Goal: Use online tool/utility: Utilize a website feature to perform a specific function

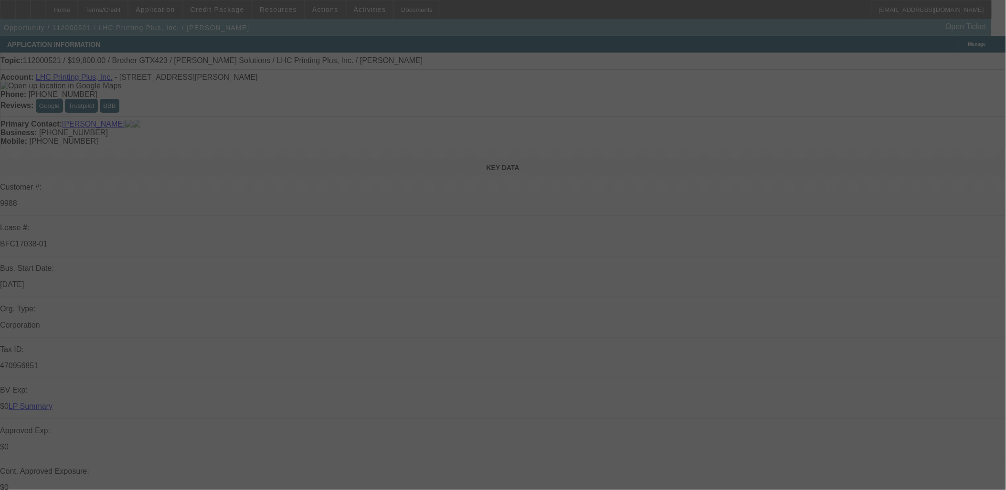
click at [256, 320] on div at bounding box center [503, 245] width 1006 height 490
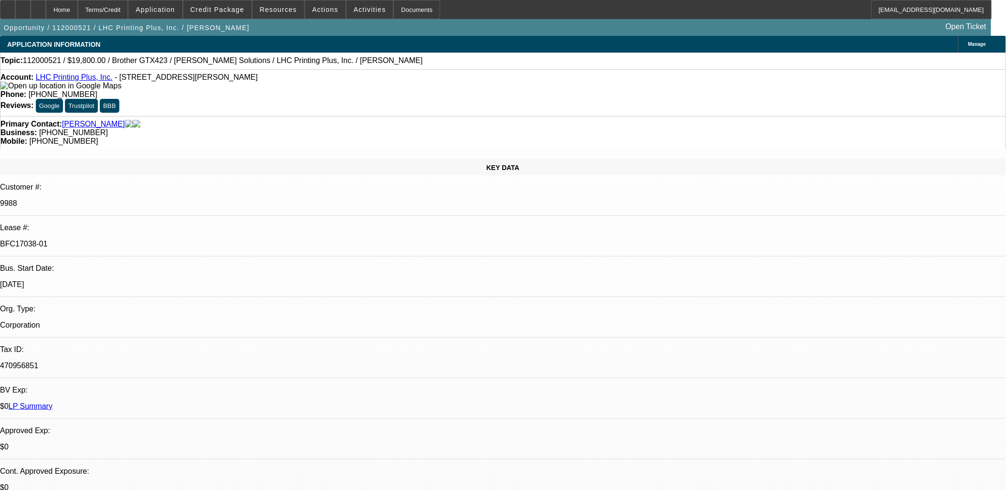
select select "0"
select select "2"
select select "0.1"
select select "0"
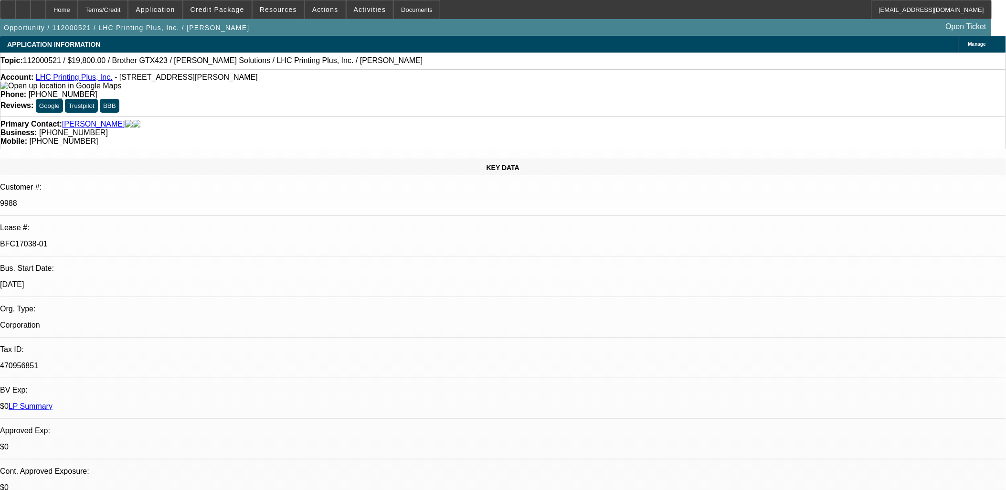
select select "0"
select select "2"
select select "0.1"
select select "0"
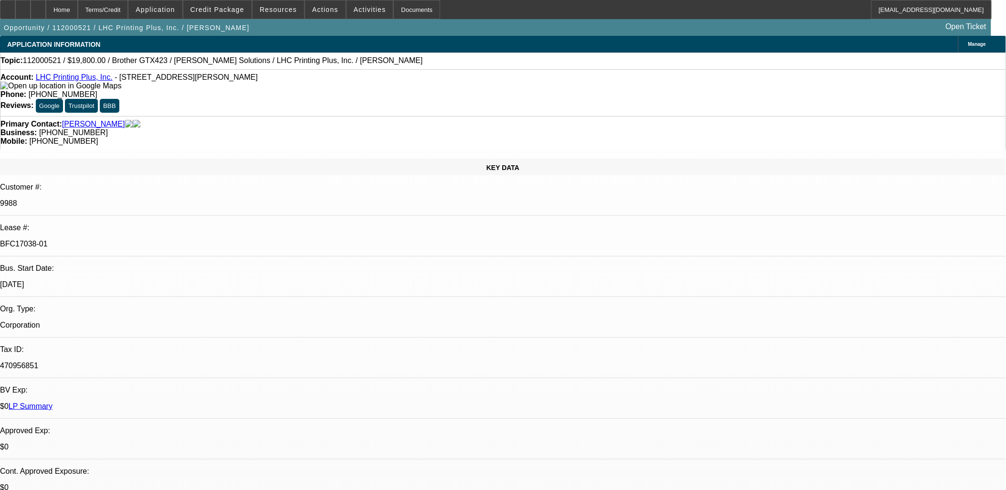
select select "0"
select select "1"
select select "2"
select select "4"
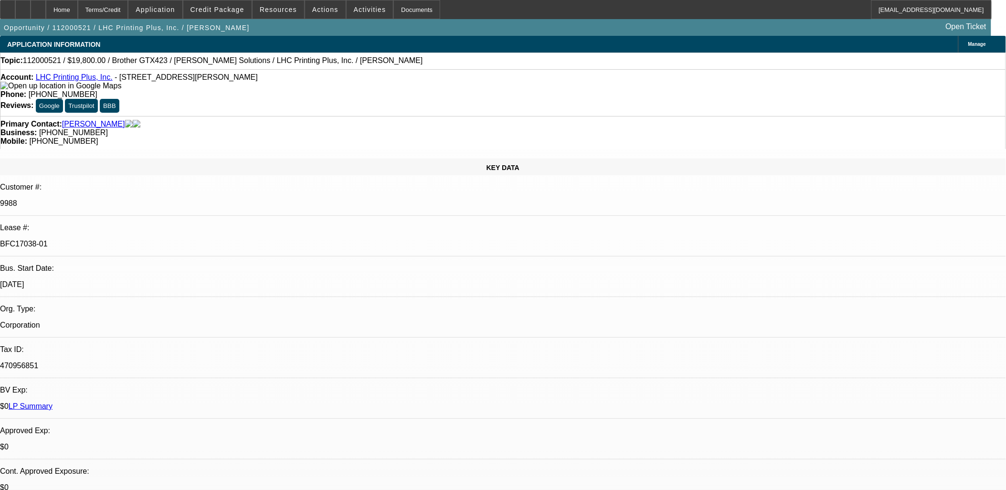
select select "1"
select select "6"
select select "1"
select select "2"
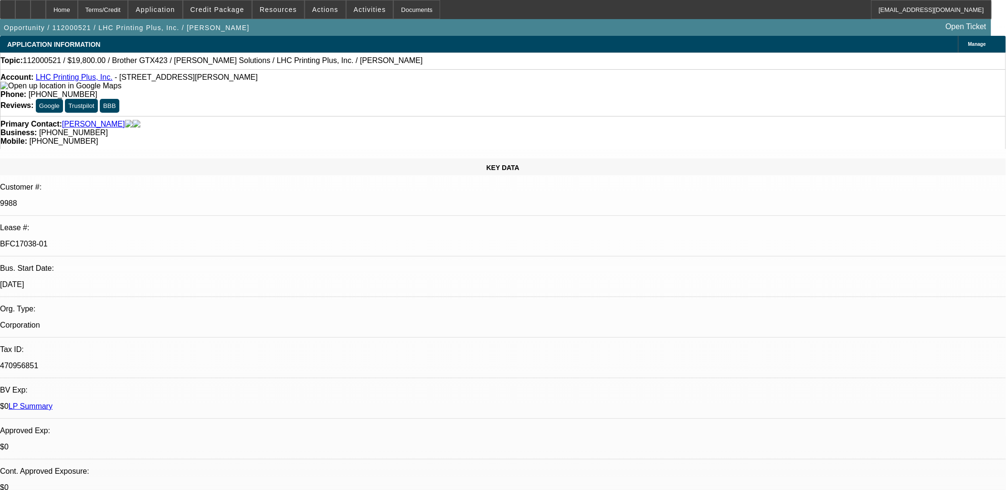
select select "4"
select select "1"
select select "6"
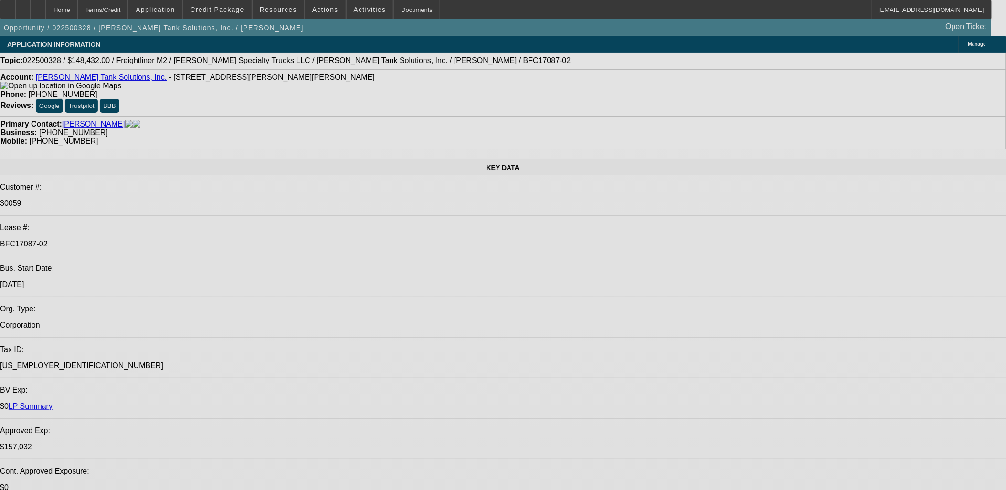
select select "0"
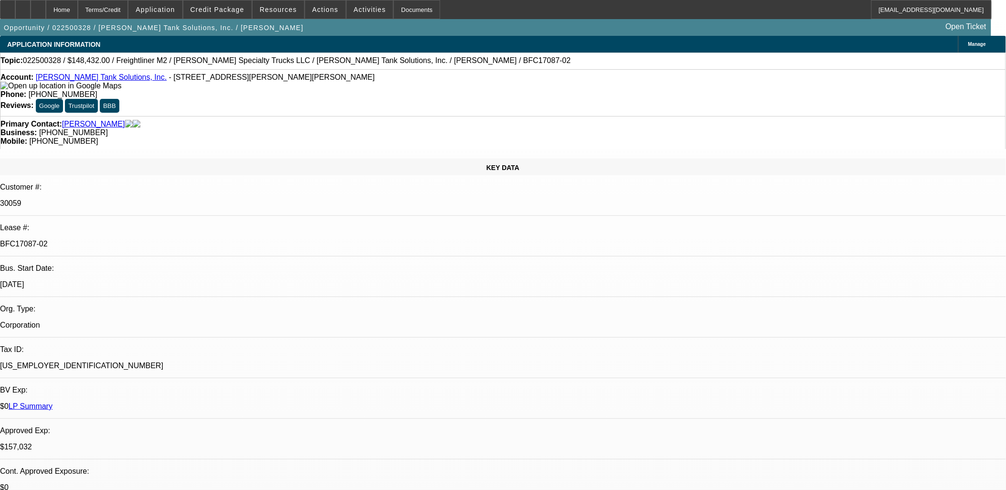
select select "2"
select select "0"
select select "2"
select select "0"
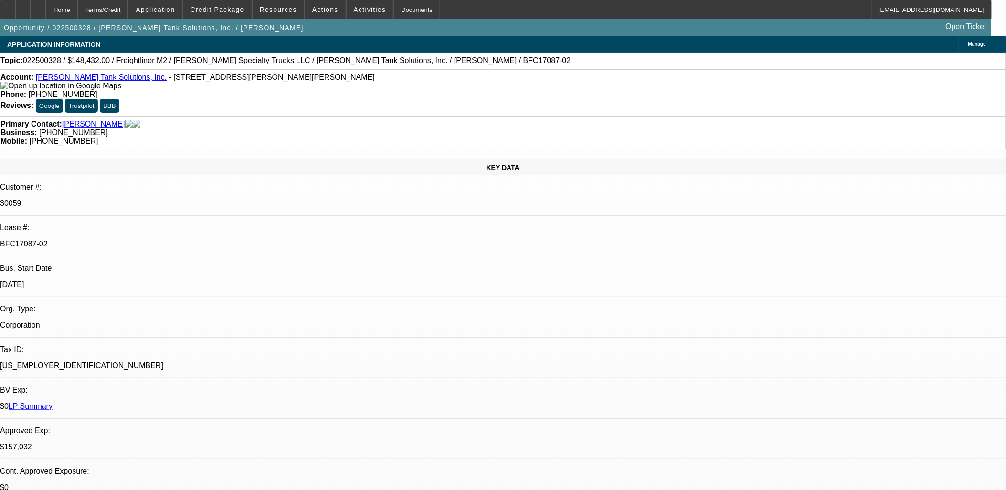
select select "0"
select select "2"
select select "0"
select select "2"
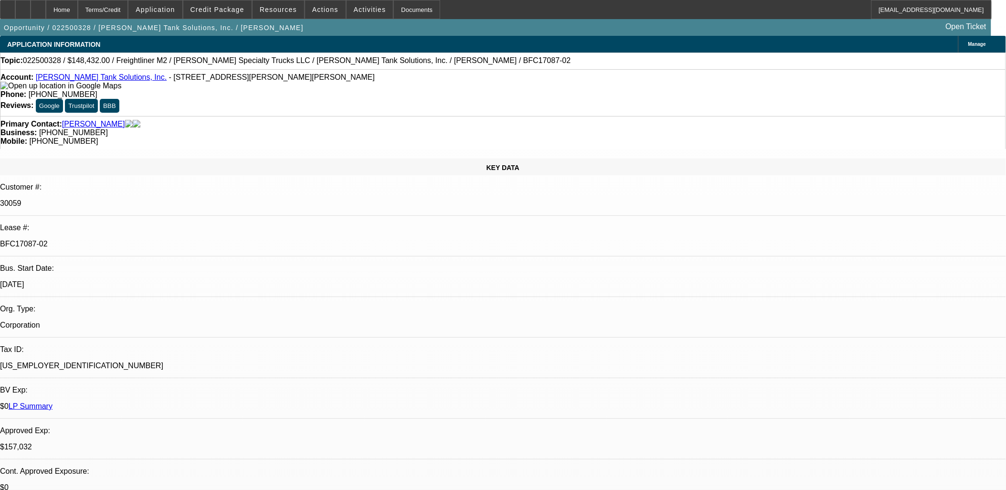
select select "0"
select select "1"
select select "2"
select select "6"
select select "1"
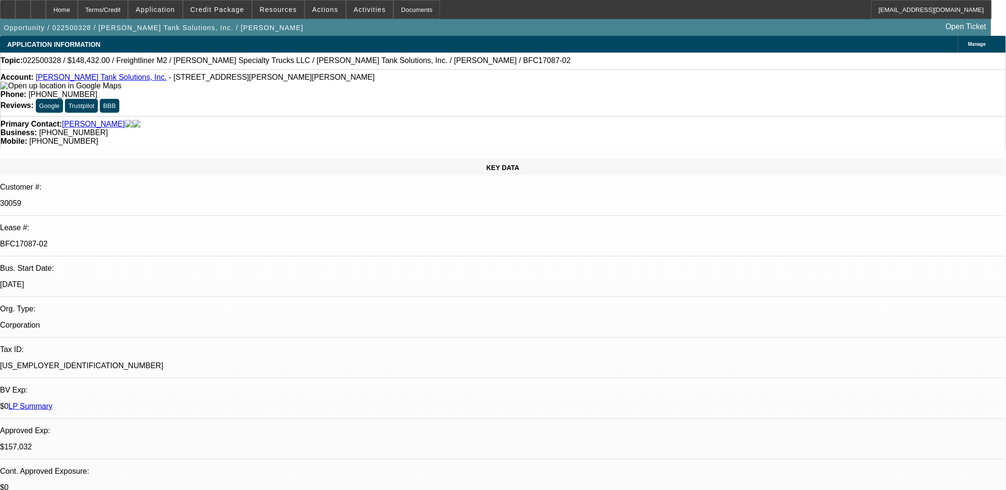
select select "2"
select select "6"
select select "1"
select select "2"
select select "6"
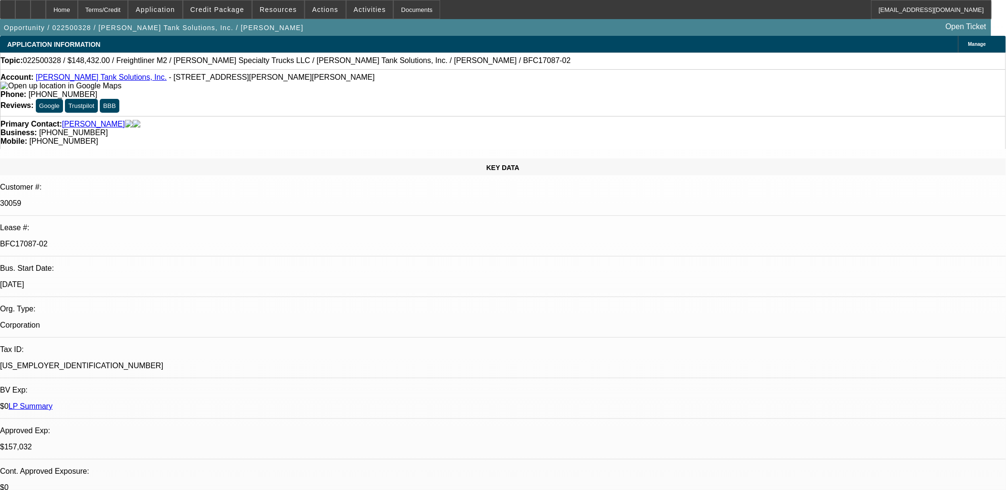
select select "1"
select select "2"
select select "6"
